Goal: Check status: Check status

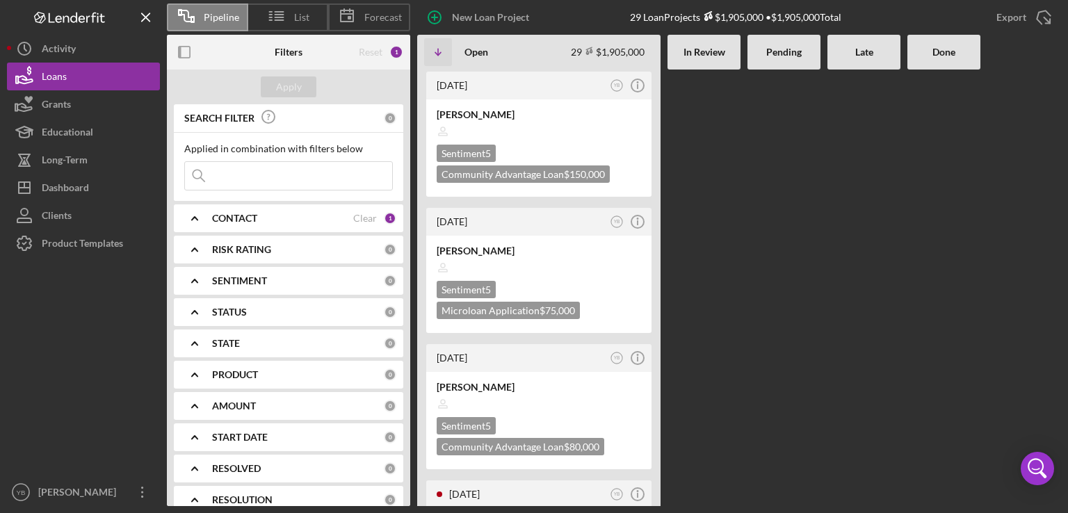
scroll to position [2363, 0]
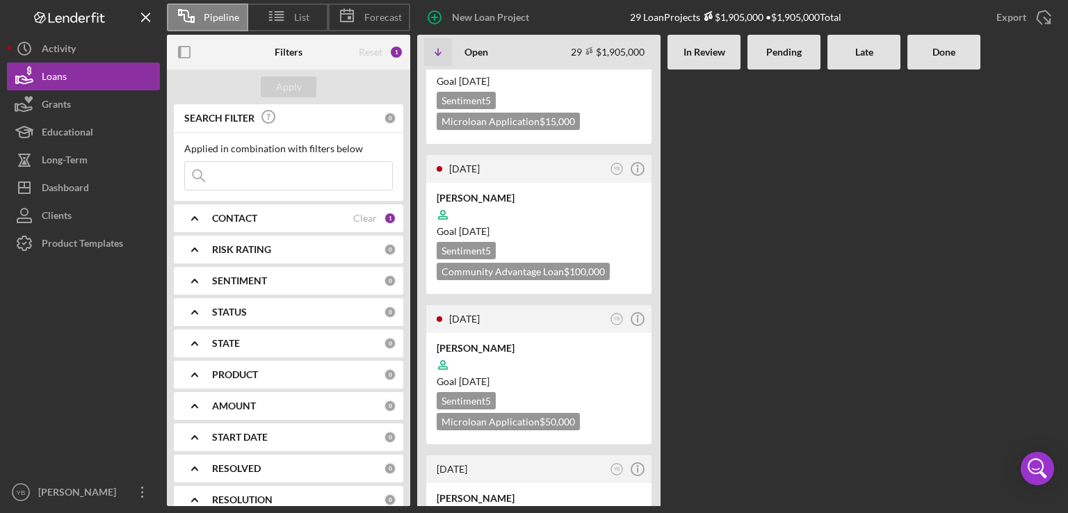
click at [719, 265] on div "[DATE] YB Icon/Info [PERSON_NAME] Sentiment 5 Community Advantage Loan $150,000…" at bounding box center [739, 288] width 644 height 437
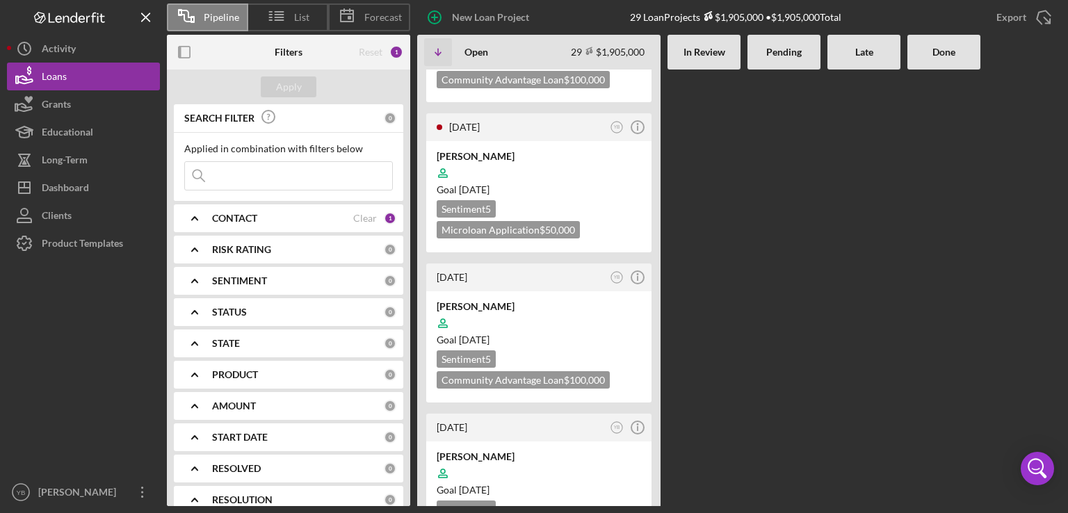
scroll to position [2558, 0]
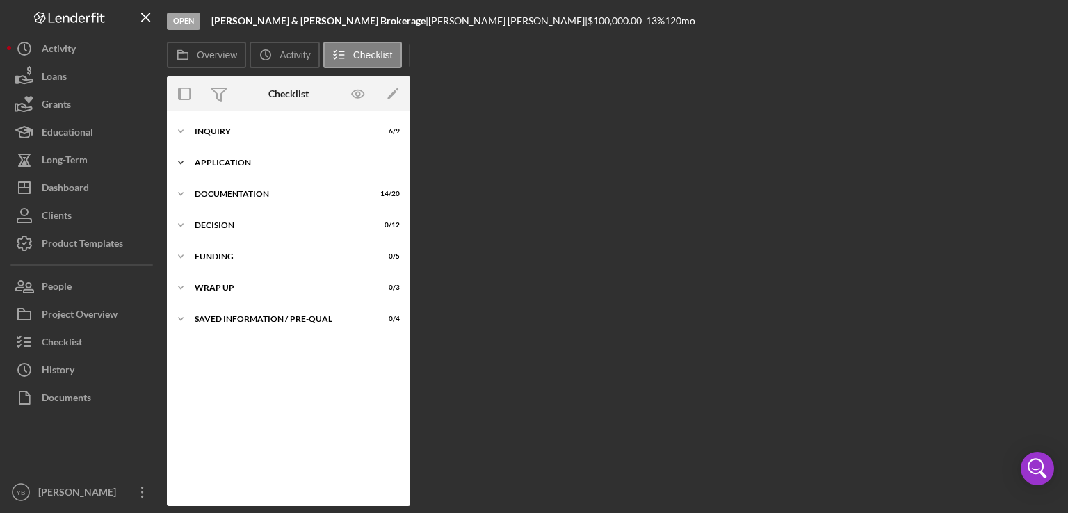
click at [242, 160] on div "Application" at bounding box center [294, 162] width 198 height 8
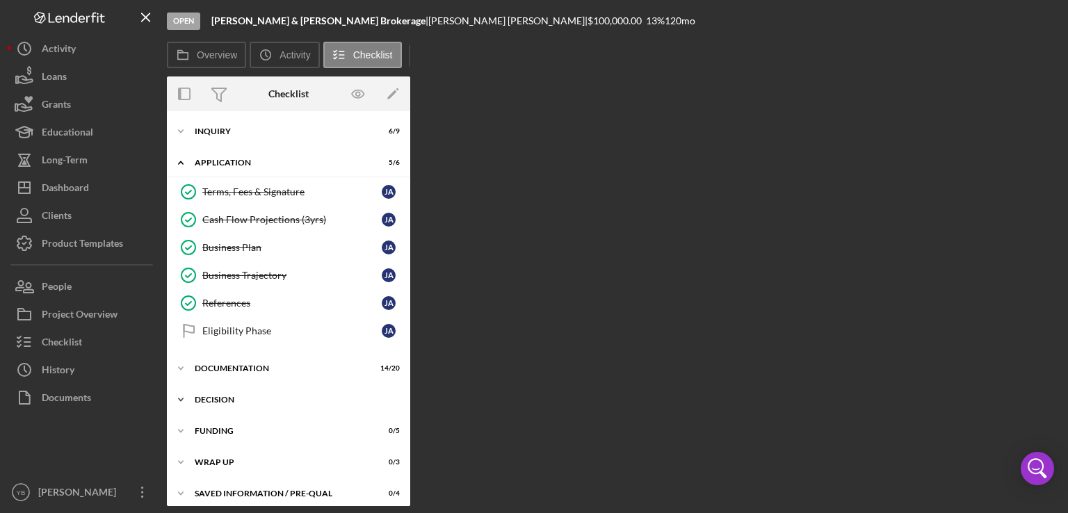
click at [235, 391] on div "Icon/Expander Decision 0 / 12" at bounding box center [288, 400] width 243 height 28
click at [234, 129] on div "Inquiry" at bounding box center [294, 131] width 198 height 8
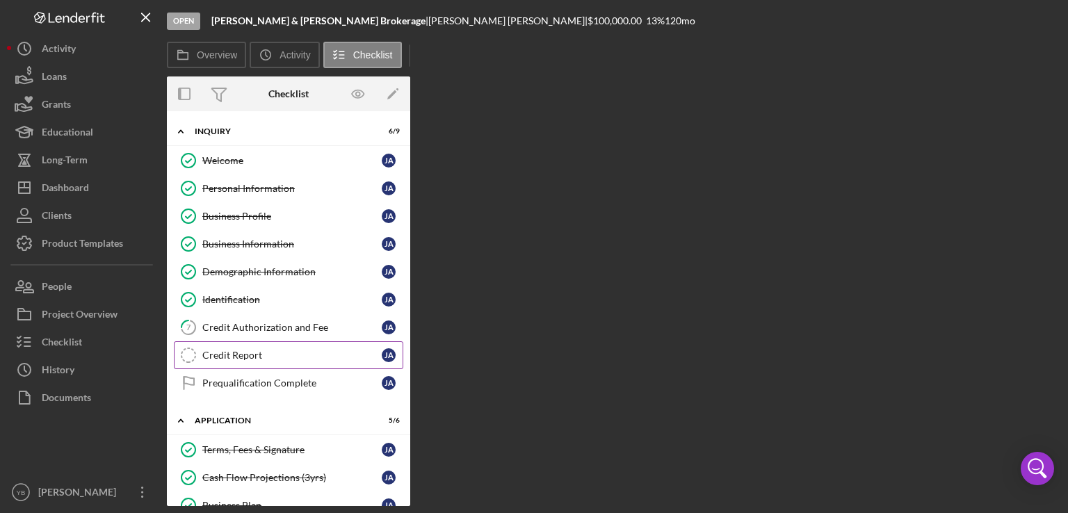
click at [237, 358] on div "Credit Report" at bounding box center [291, 355] width 179 height 11
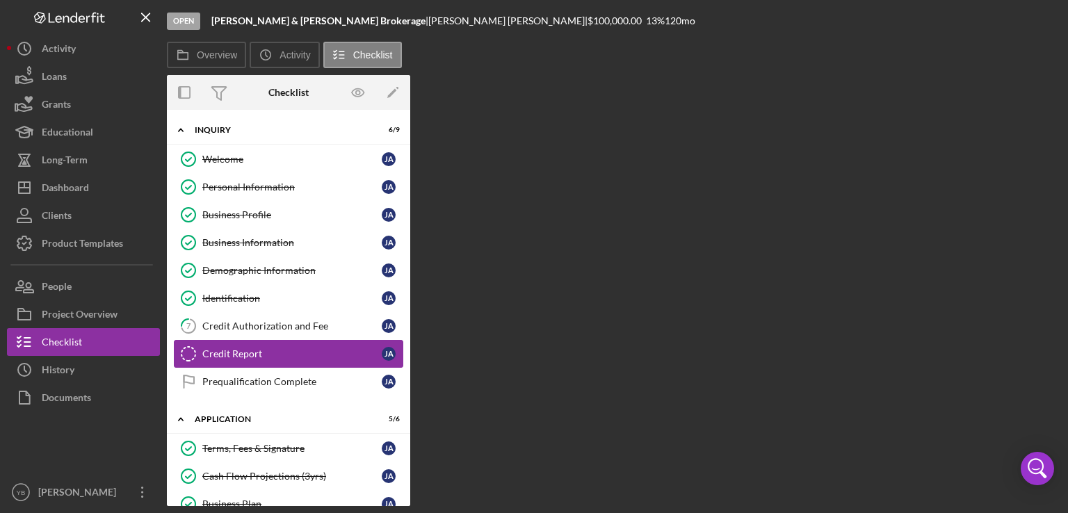
click at [237, 358] on link "Credit Report Credit Report [PERSON_NAME]" at bounding box center [288, 354] width 229 height 28
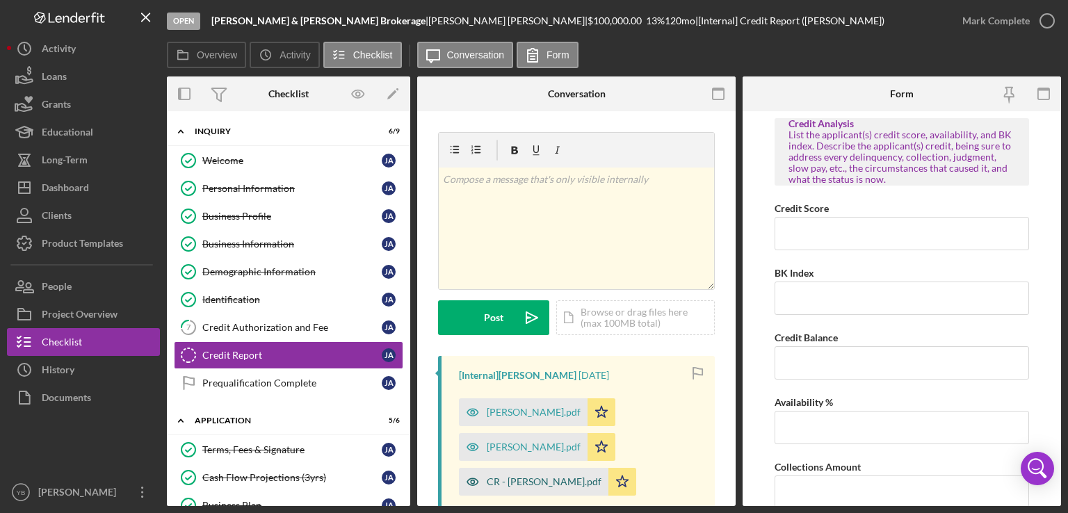
click at [526, 487] on div "CR - [PERSON_NAME].pdf" at bounding box center [533, 482] width 149 height 28
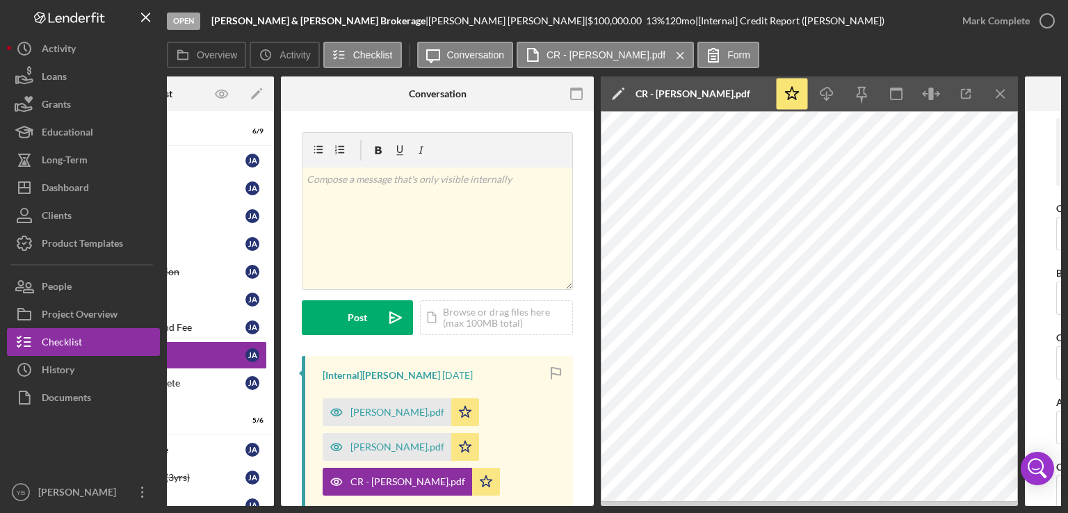
scroll to position [0, 140]
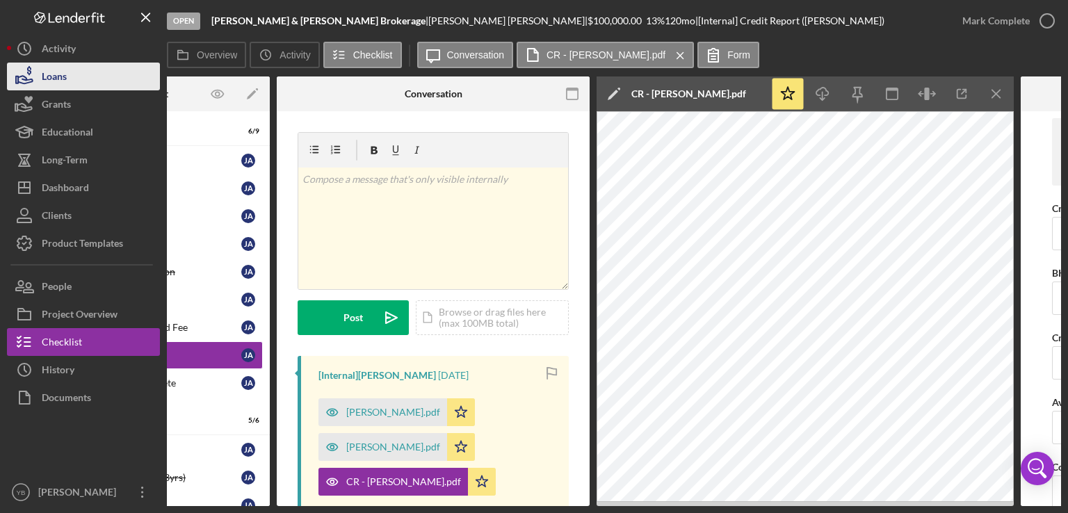
click at [70, 81] on button "Loans" at bounding box center [83, 77] width 153 height 28
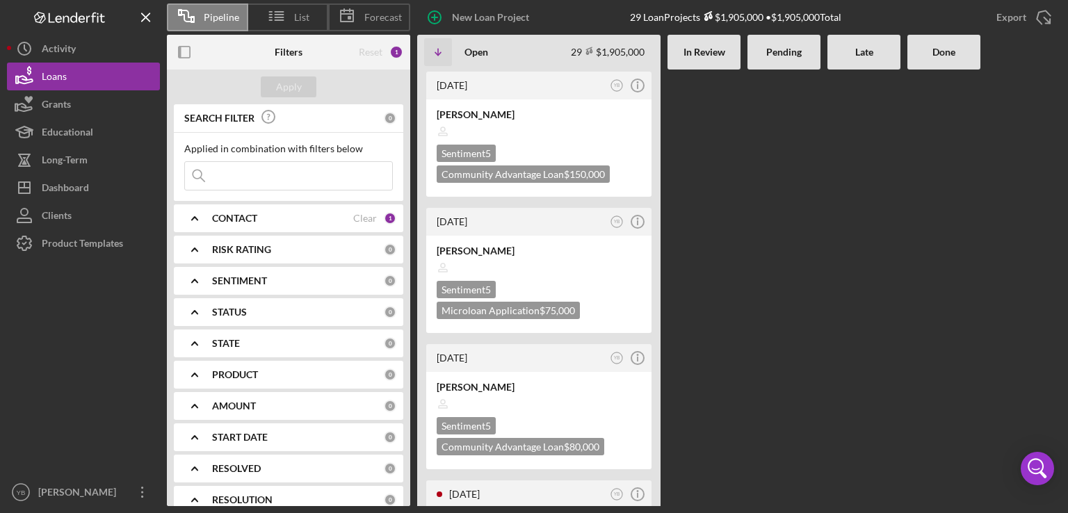
click at [781, 279] on div at bounding box center [783, 288] width 73 height 437
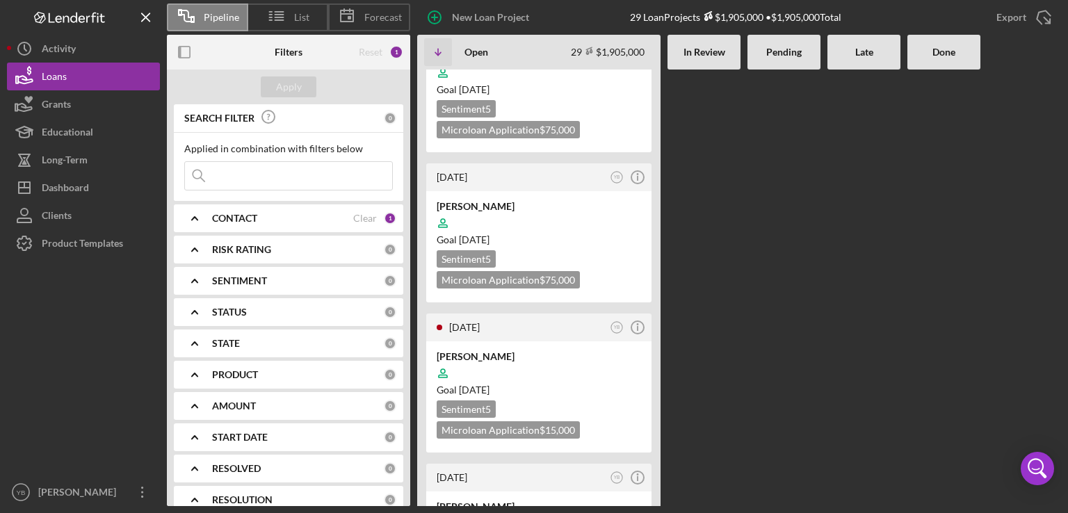
scroll to position [1835, 0]
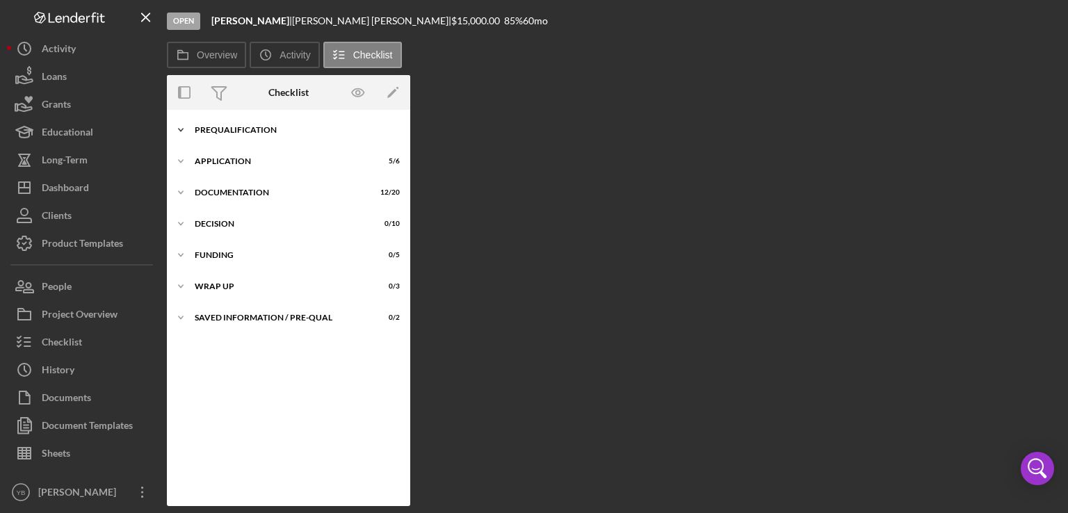
click at [227, 130] on div "Prequalification" at bounding box center [294, 130] width 198 height 8
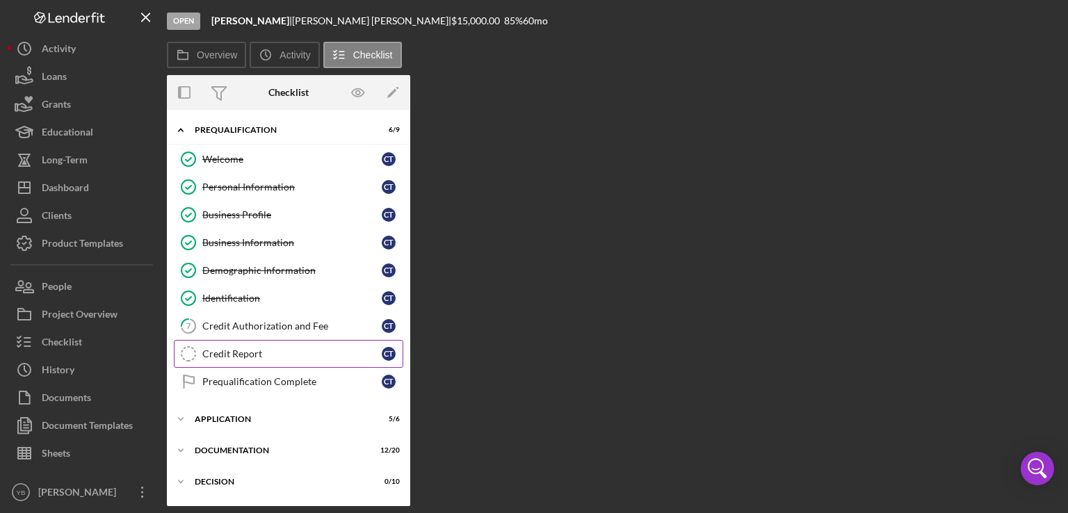
click at [256, 348] on div "Credit Report" at bounding box center [291, 353] width 179 height 11
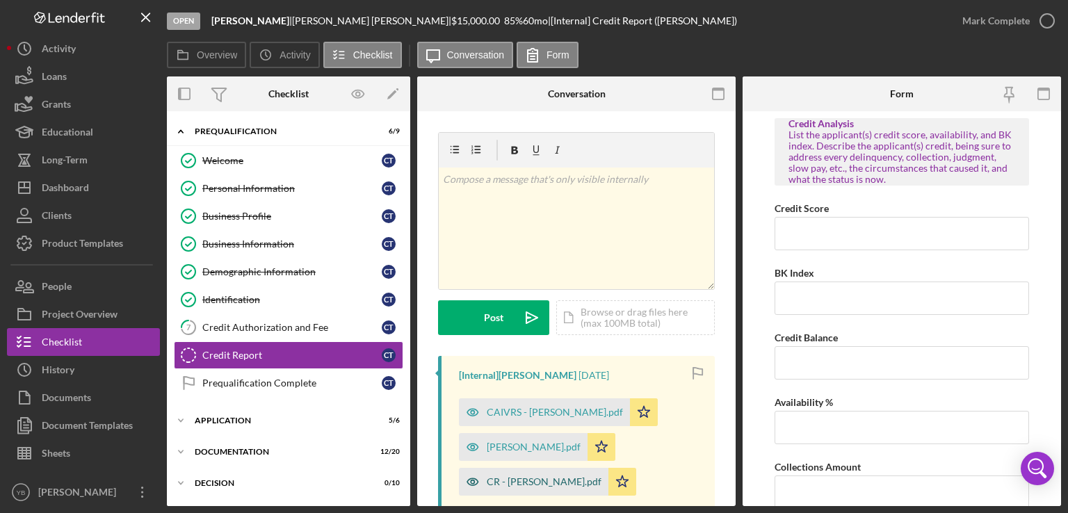
click at [534, 473] on div "CR - [PERSON_NAME].pdf" at bounding box center [533, 482] width 149 height 28
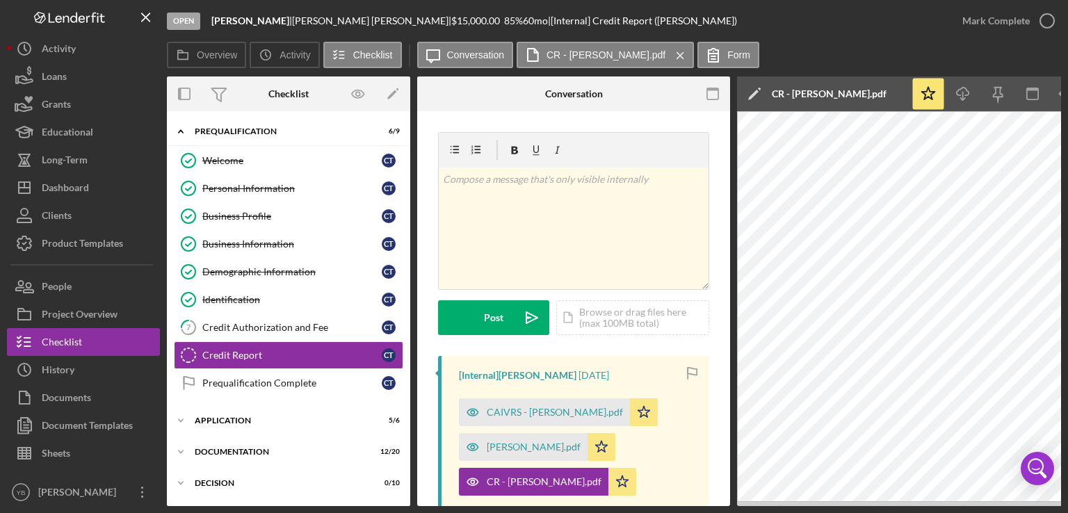
drag, startPoint x: 745, startPoint y: 507, endPoint x: 773, endPoint y: 504, distance: 28.0
click at [773, 504] on div "Open [PERSON_NAME] | [PERSON_NAME] | $15,000.00 85 % 60 mo | [Internal] Credit …" at bounding box center [534, 256] width 1068 height 513
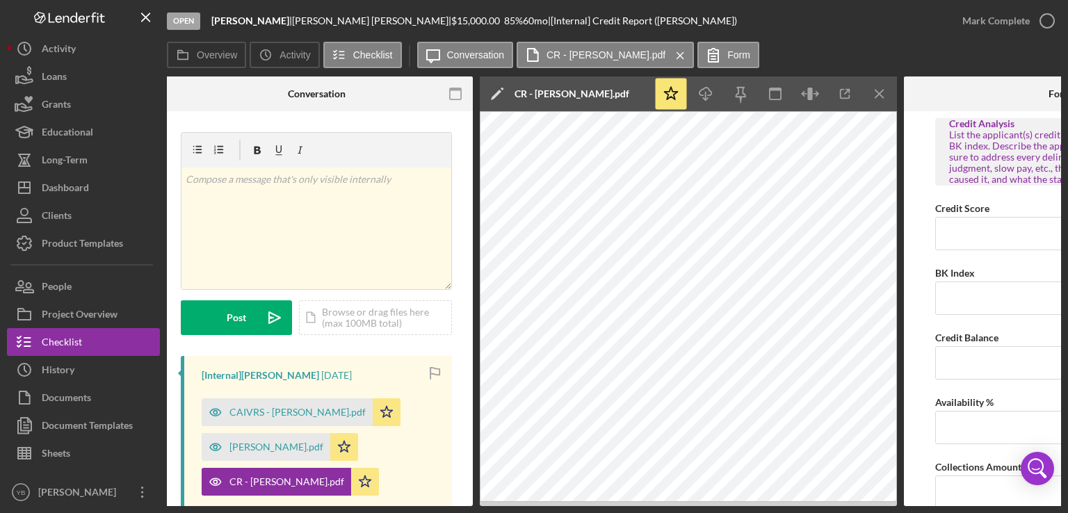
scroll to position [0, 253]
